Goal: Understand process/instructions: Learn about a topic

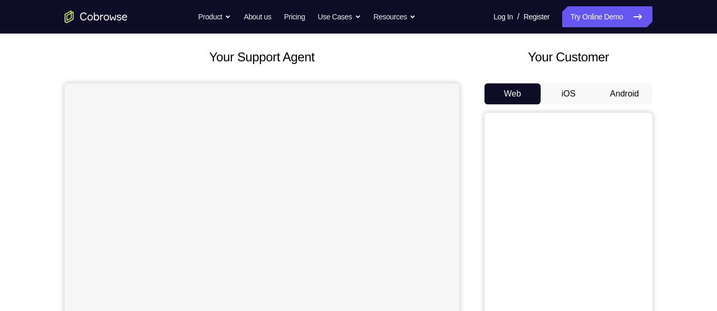
click at [629, 93] on button "Android" at bounding box center [624, 93] width 56 height 21
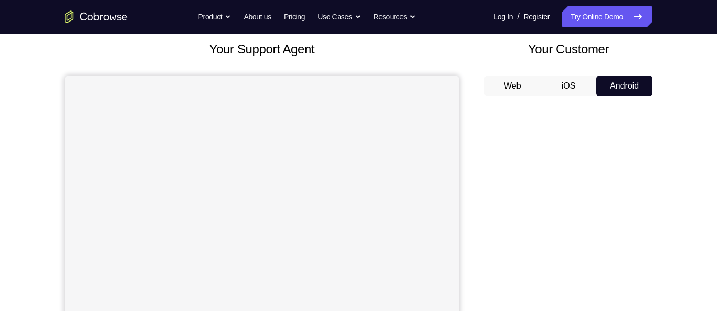
scroll to position [58, 0]
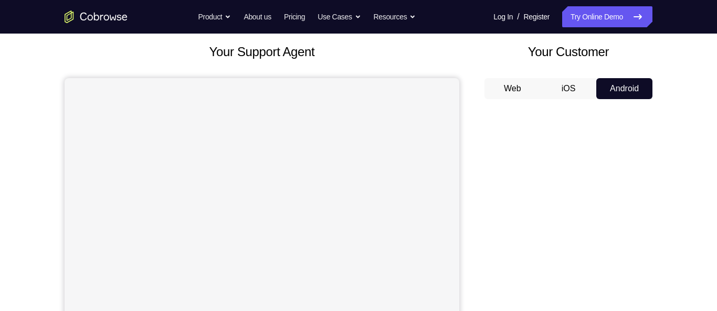
click at [574, 85] on button "iOS" at bounding box center [569, 88] width 56 height 21
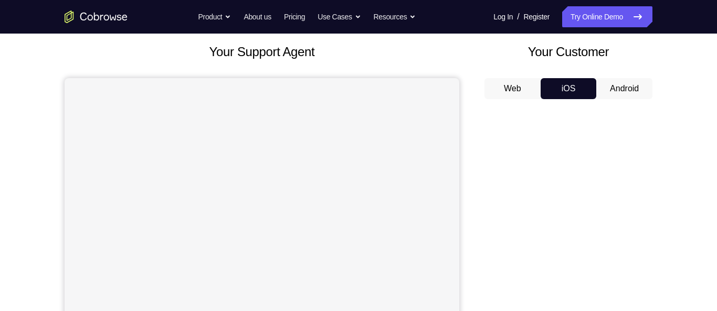
click at [629, 83] on button "Android" at bounding box center [624, 88] width 56 height 21
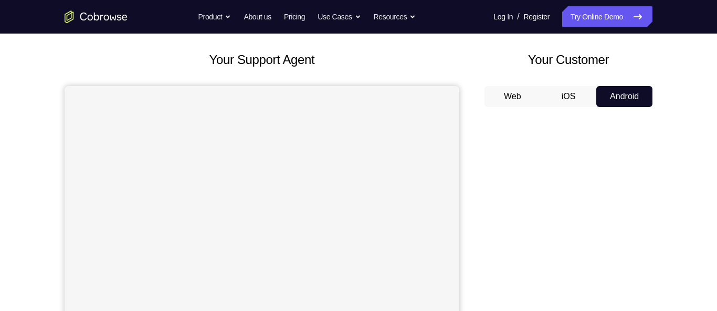
scroll to position [46, 0]
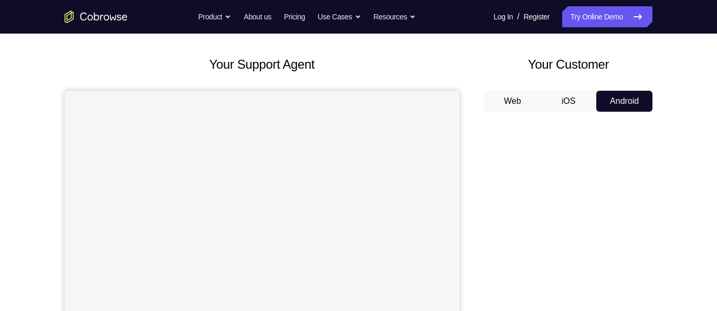
click at [580, 101] on button "iOS" at bounding box center [569, 101] width 56 height 21
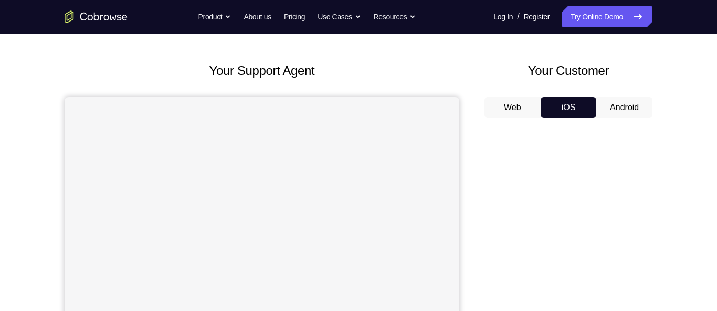
scroll to position [33, 0]
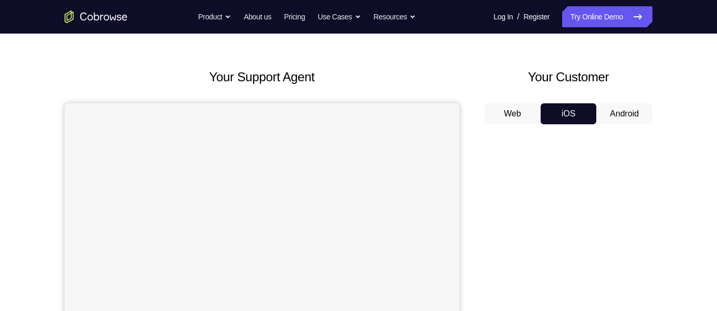
click at [628, 107] on button "Android" at bounding box center [624, 113] width 56 height 21
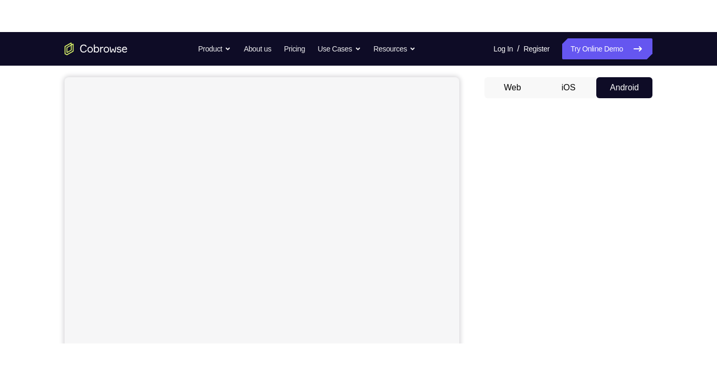
scroll to position [83, 0]
